Goal: Information Seeking & Learning: Learn about a topic

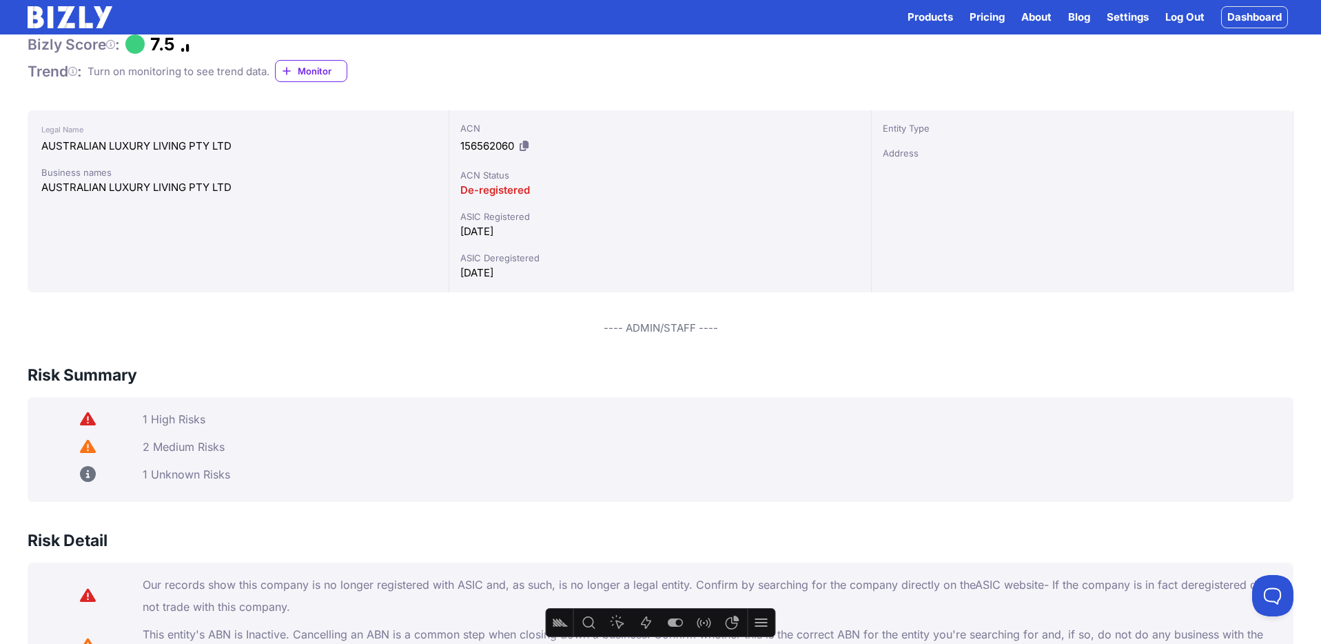
scroll to position [132, 0]
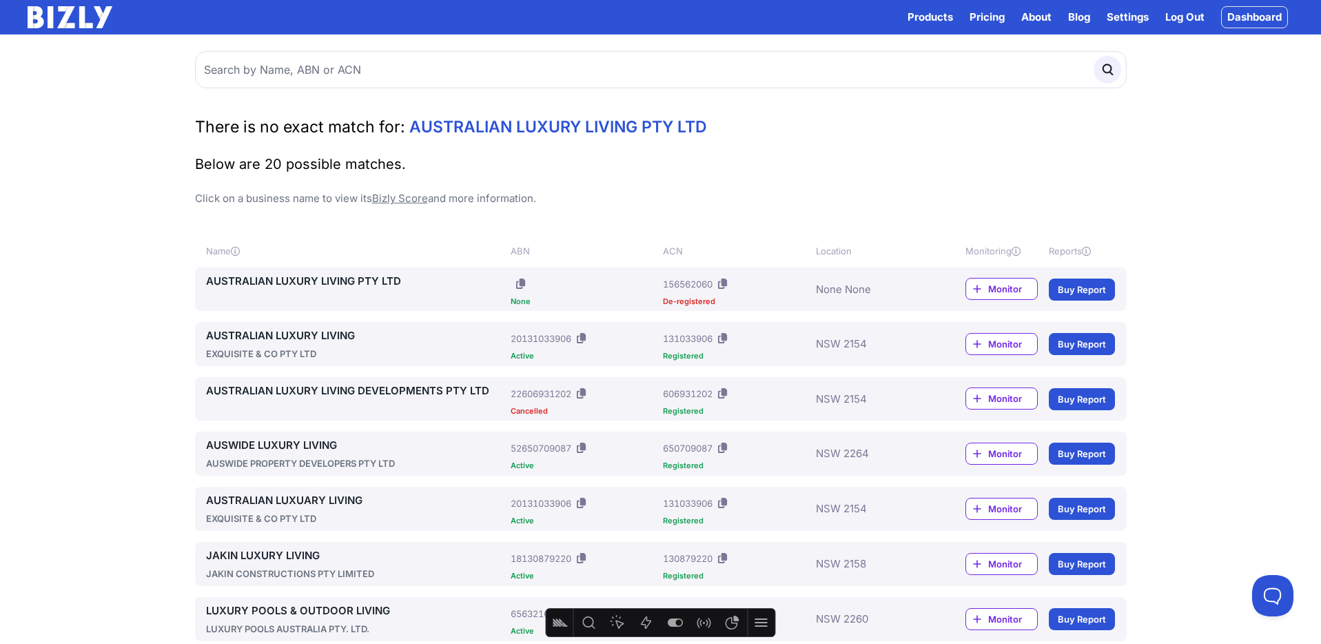
click at [581, 341] on icon at bounding box center [581, 338] width 9 height 10
click at [85, 17] on img at bounding box center [70, 17] width 85 height 22
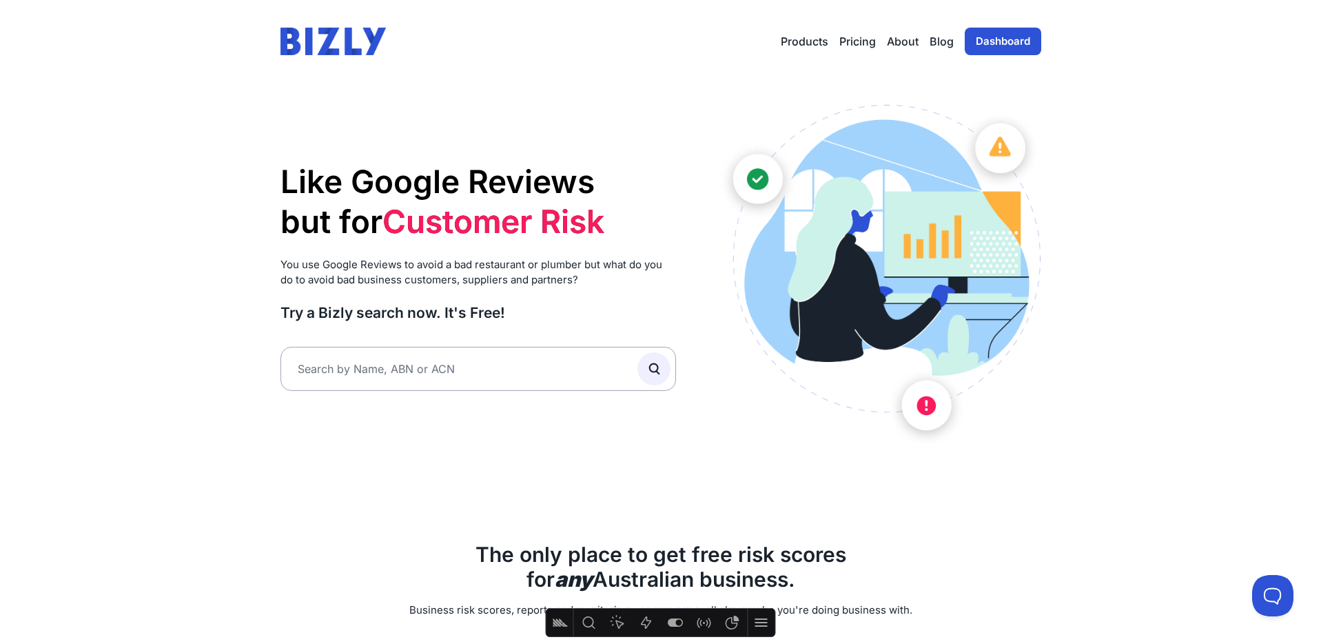
click at [856, 39] on link "Pricing" at bounding box center [858, 41] width 37 height 17
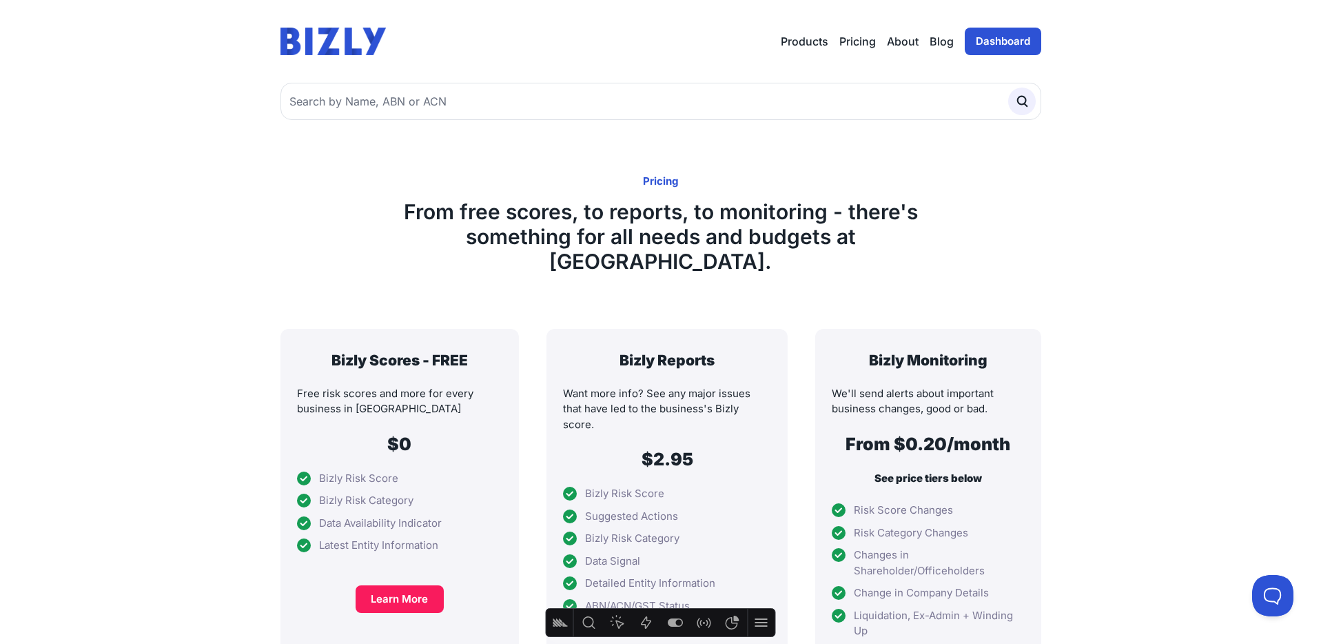
click at [910, 43] on link "About" at bounding box center [903, 41] width 32 height 17
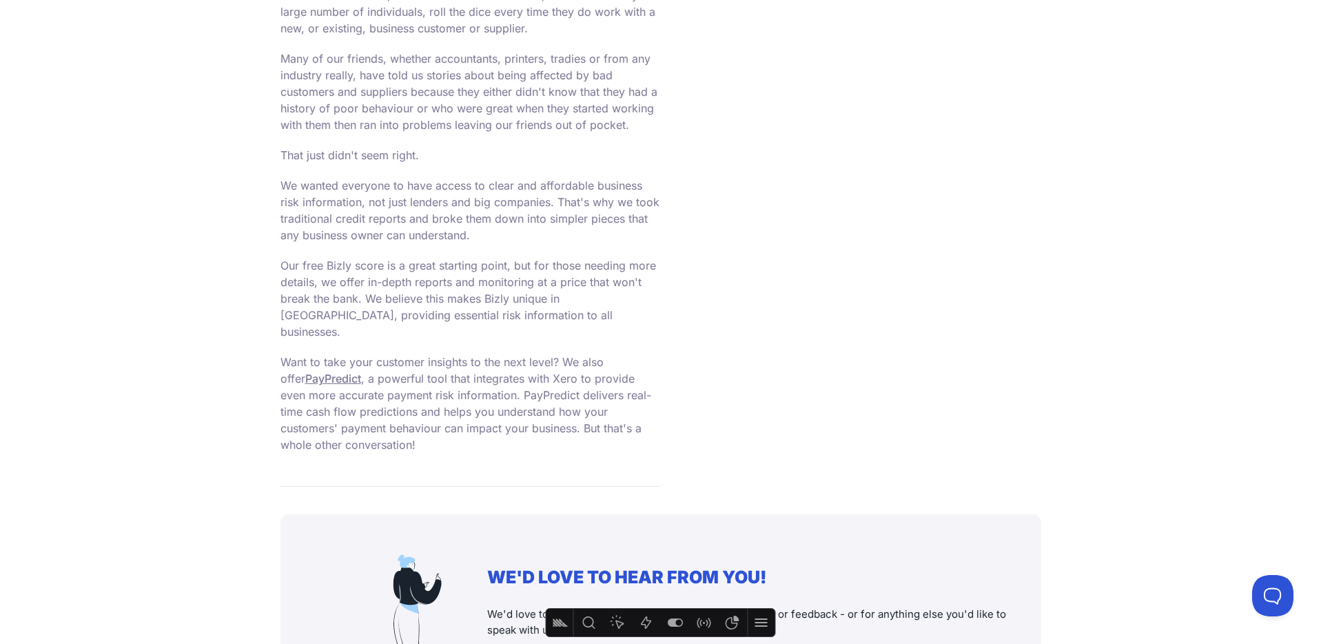
scroll to position [1156, 0]
